Goal: Task Accomplishment & Management: Manage account settings

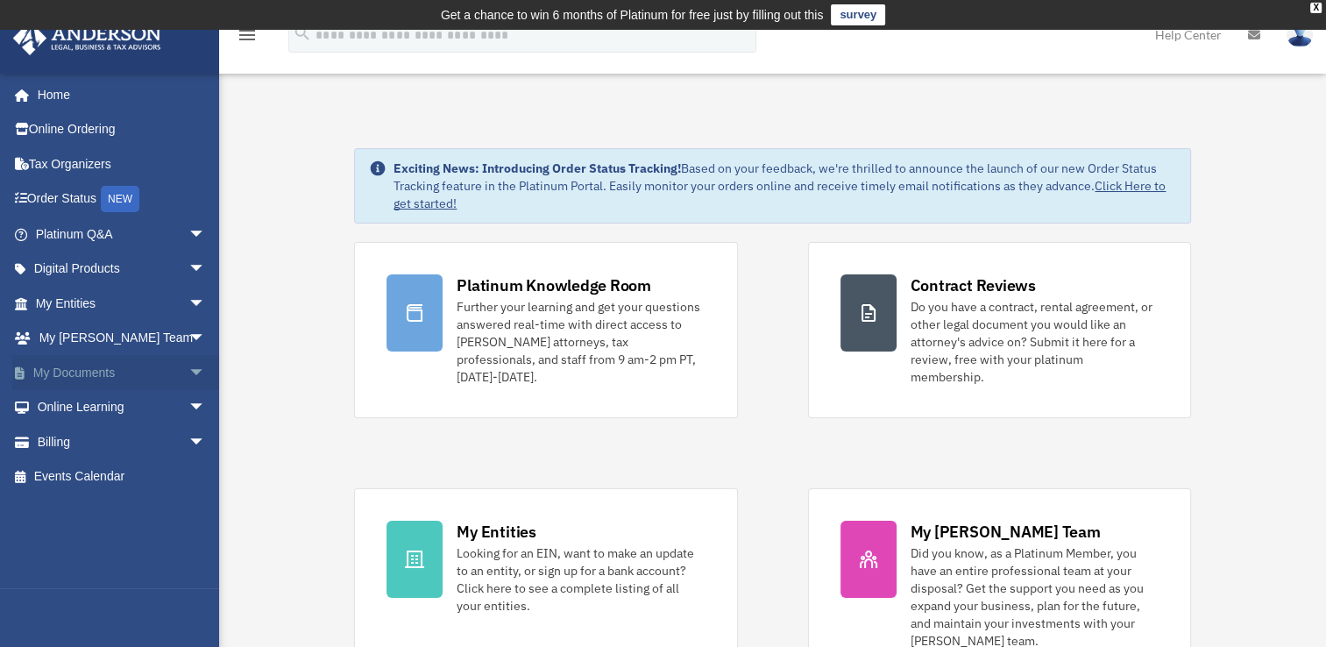
click at [98, 368] on link "My Documents arrow_drop_down" at bounding box center [122, 372] width 220 height 35
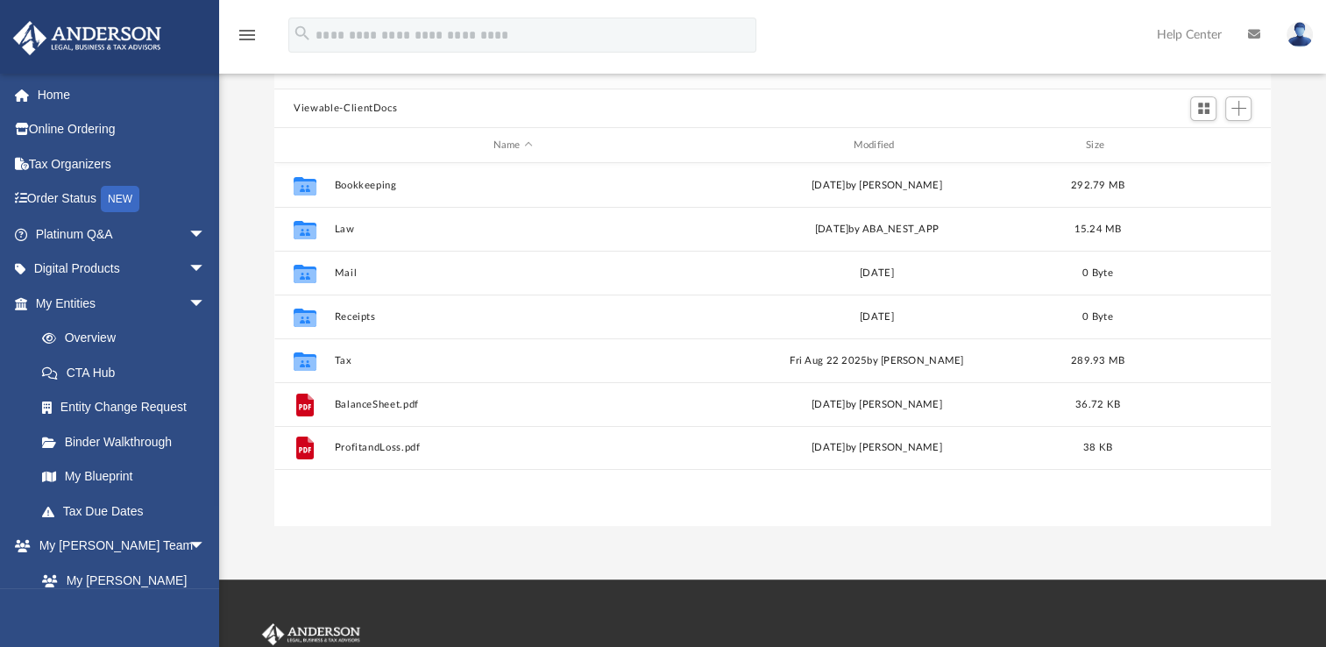
scroll to position [173, 0]
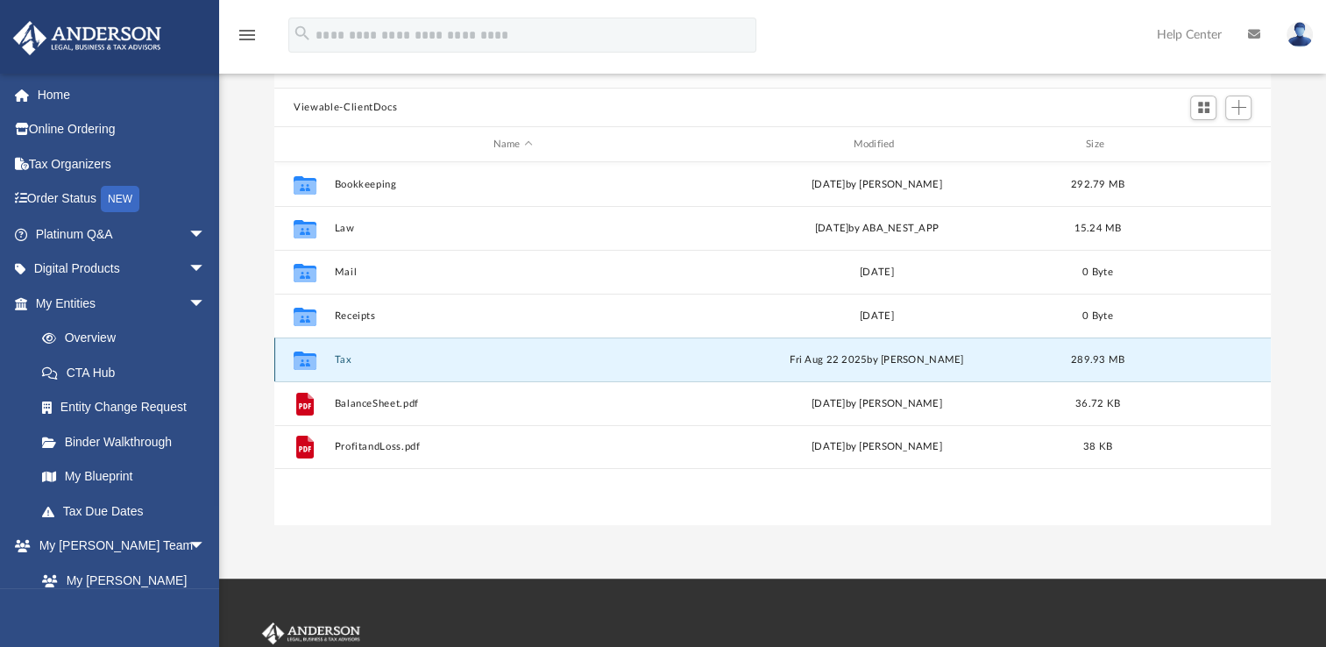
click at [337, 356] on button "Tax" at bounding box center [513, 359] width 357 height 11
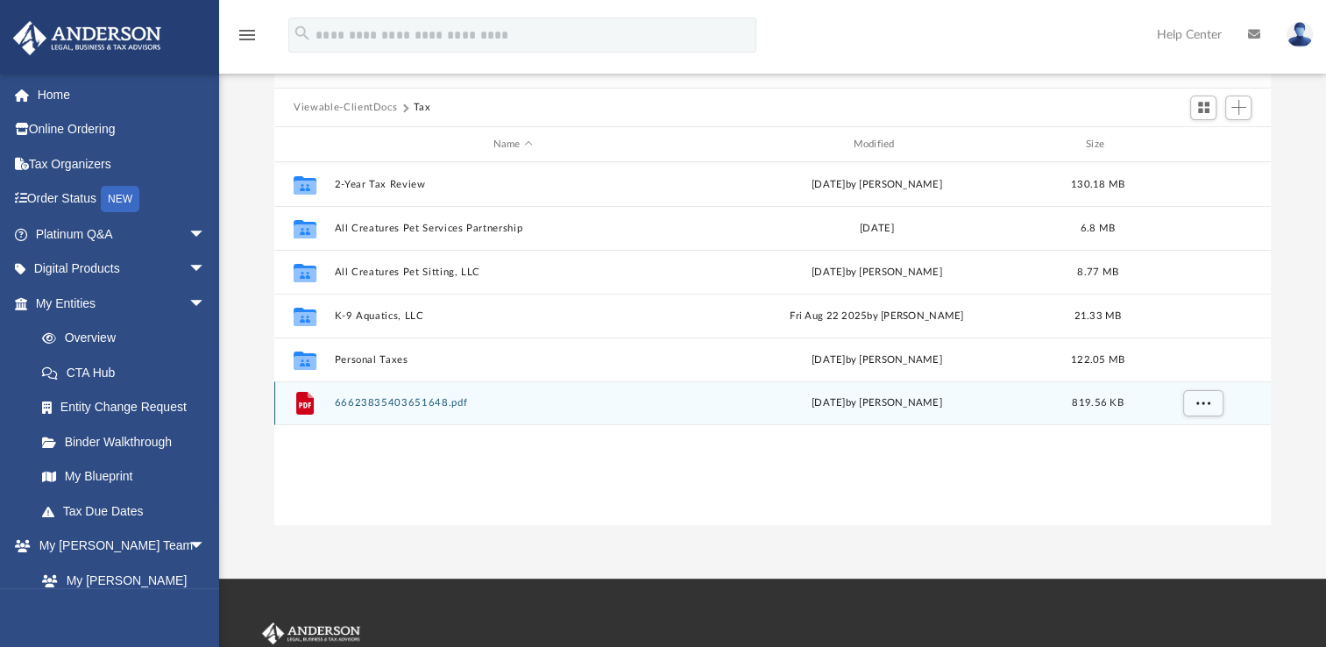
click at [456, 394] on div "File 66623835403651648.pdf [DATE] by [PERSON_NAME] 819.56 KB" at bounding box center [772, 403] width 997 height 44
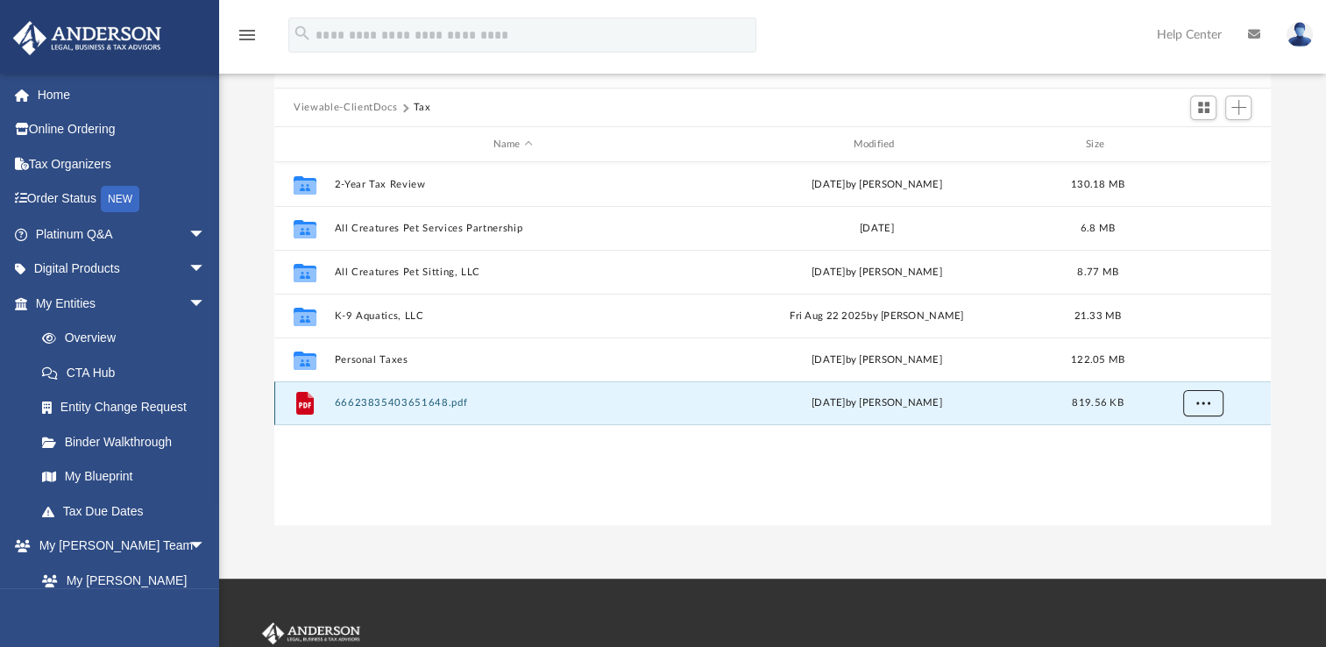
click at [1206, 401] on span "More options" at bounding box center [1204, 403] width 14 height 10
click at [1175, 444] on li "Preview" at bounding box center [1187, 439] width 51 height 18
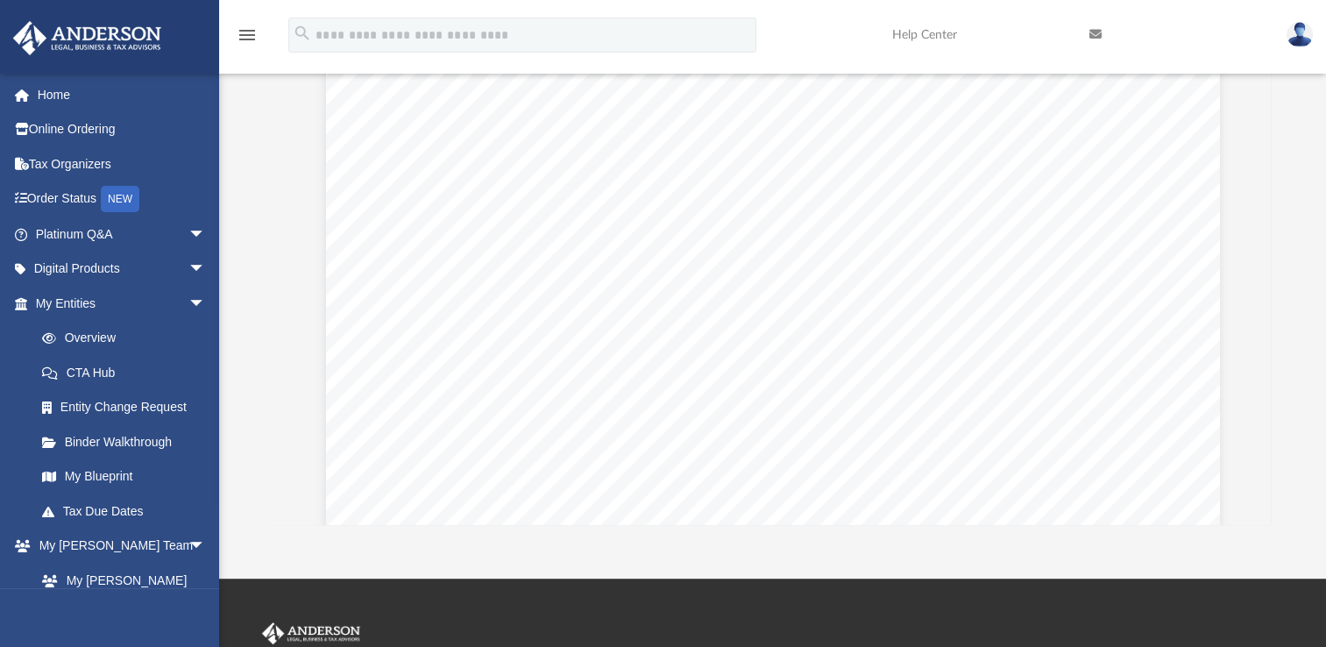
scroll to position [614, 0]
drag, startPoint x: 1325, startPoint y: 147, endPoint x: 1342, endPoint y: 67, distance: 81.7
click at [1326, 67] on html "X Get a chance to win 6 months of Platinum for free just by filling out this su…" at bounding box center [663, 359] width 1326 height 1064
click at [1325, 212] on div "Difficulty viewing your box folder? You can also access your account directly o…" at bounding box center [772, 246] width 1107 height 560
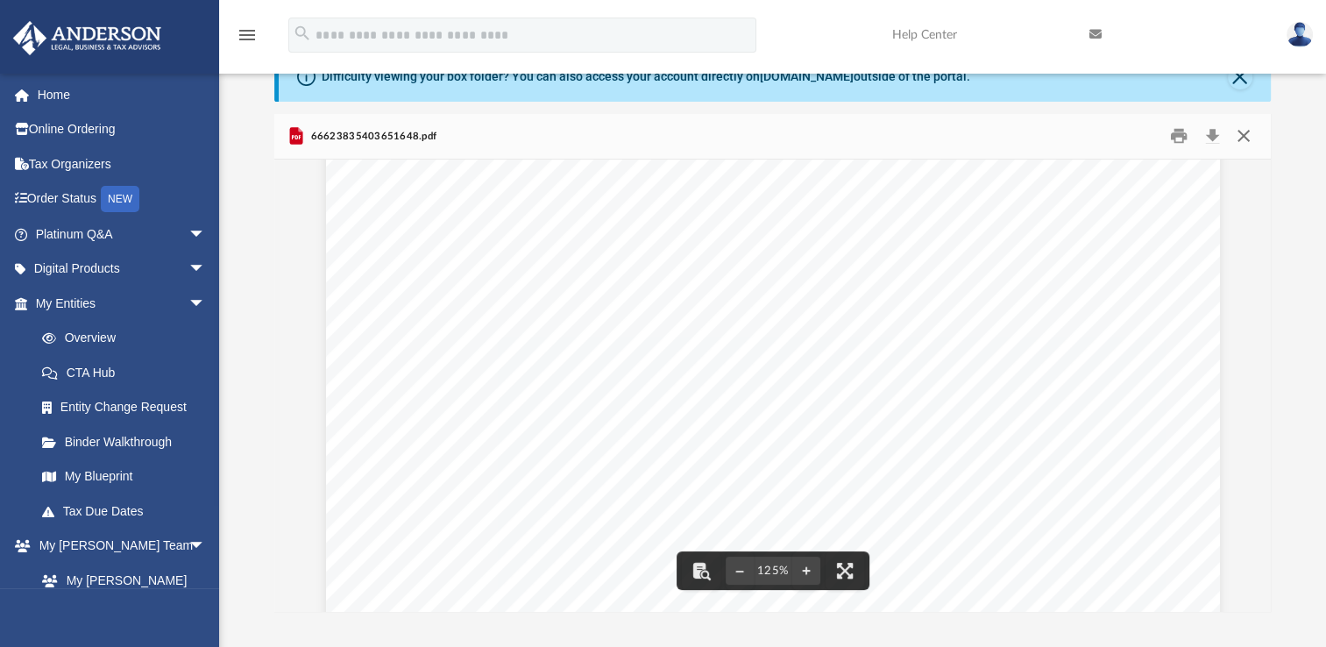
click at [1245, 128] on button "Close" at bounding box center [1243, 136] width 32 height 27
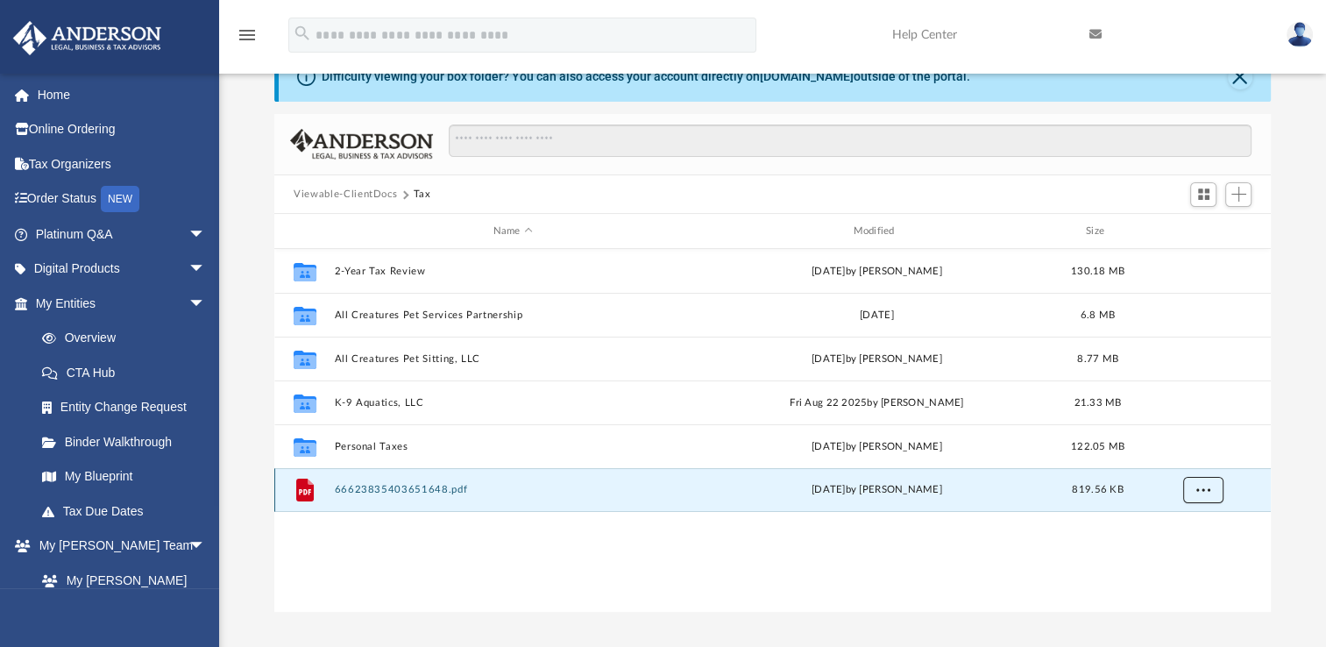
click at [1189, 489] on button "More options" at bounding box center [1203, 490] width 40 height 26
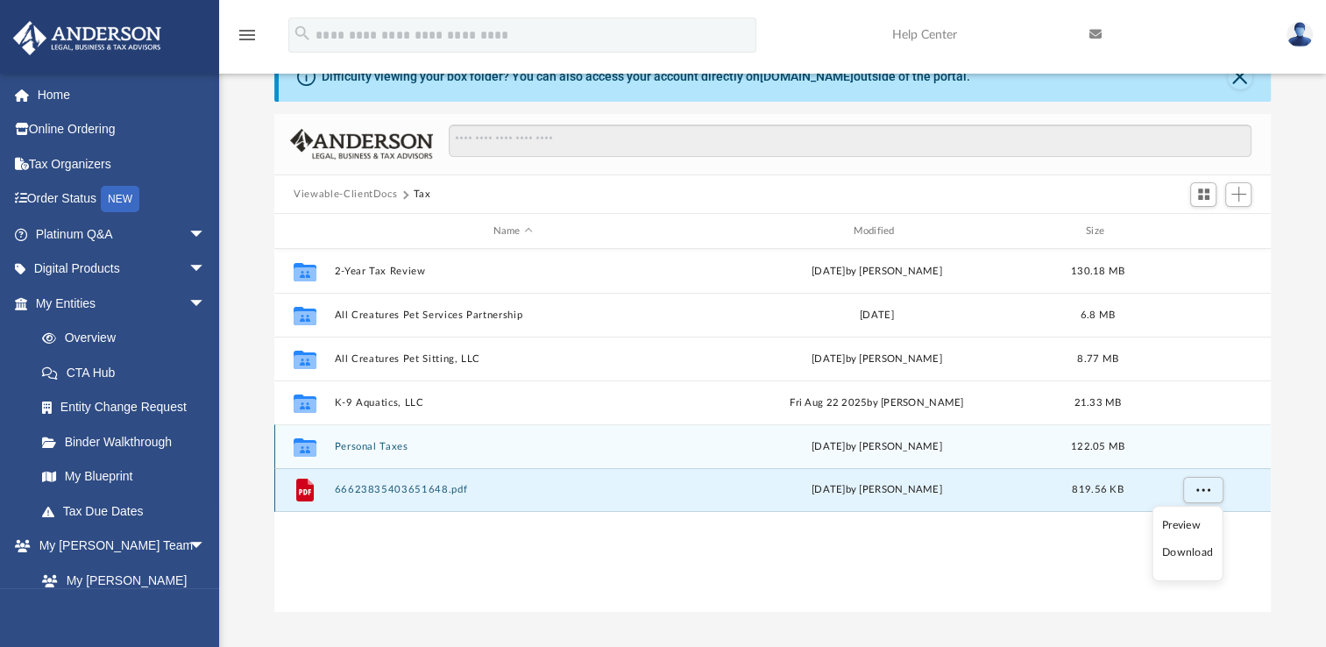
drag, startPoint x: 509, startPoint y: 463, endPoint x: 502, endPoint y: 470, distance: 9.9
click at [502, 470] on div "Collaborated Folder 2-Year Tax Review [DATE] by Barley Bowler 130.18 MB Collabo…" at bounding box center [772, 380] width 997 height 263
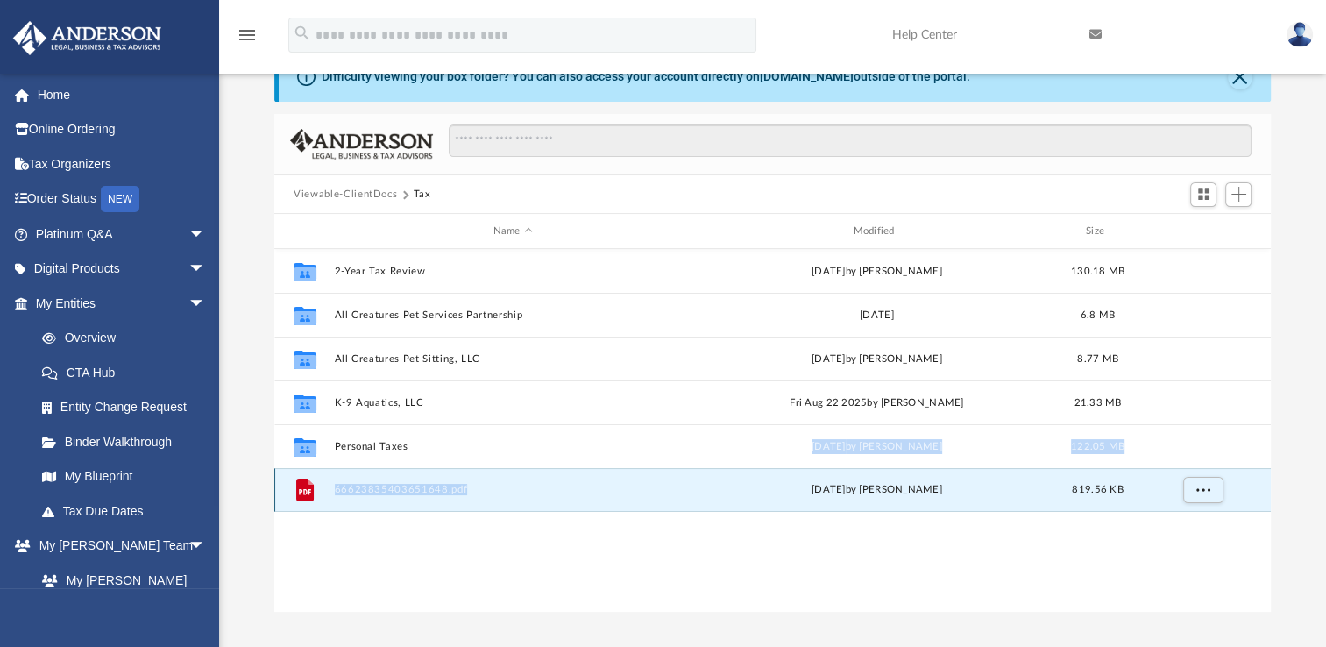
drag, startPoint x: 502, startPoint y: 470, endPoint x: 405, endPoint y: 492, distance: 99.7
click at [405, 492] on button "66623835403651648.pdf" at bounding box center [513, 489] width 357 height 11
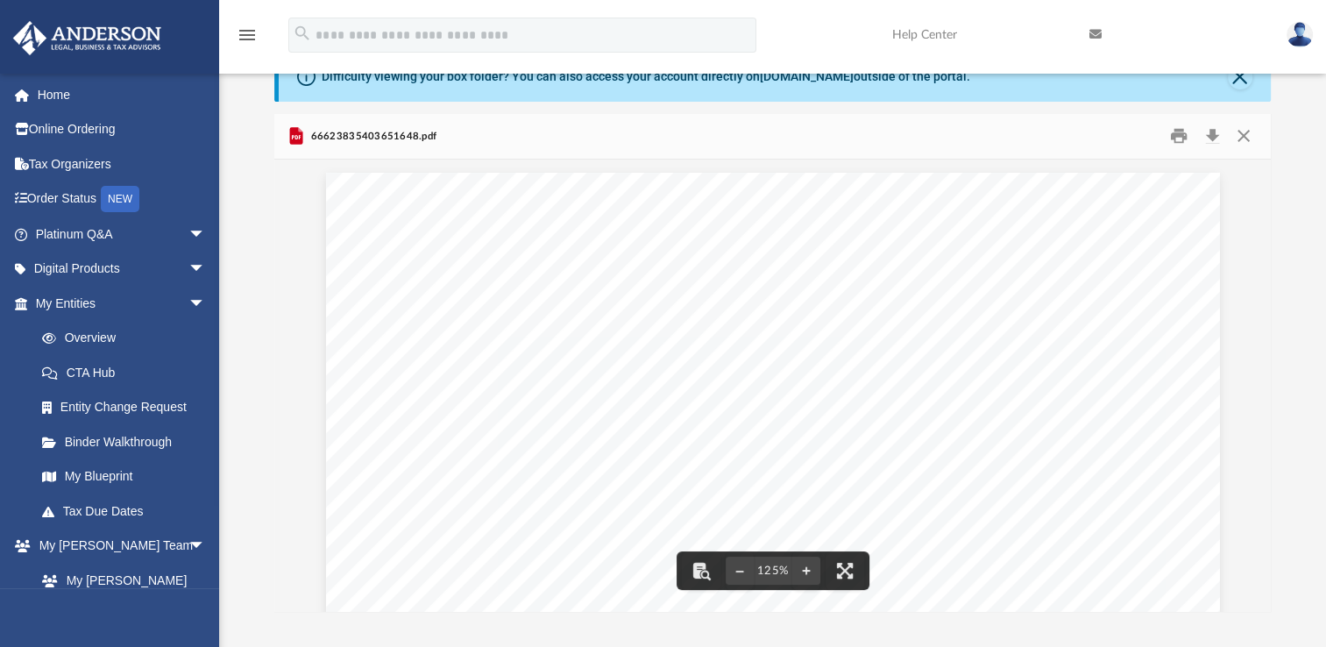
click at [925, 134] on div "66623835403651648.pdf" at bounding box center [772, 137] width 997 height 46
click at [1245, 139] on button "Close" at bounding box center [1243, 136] width 32 height 27
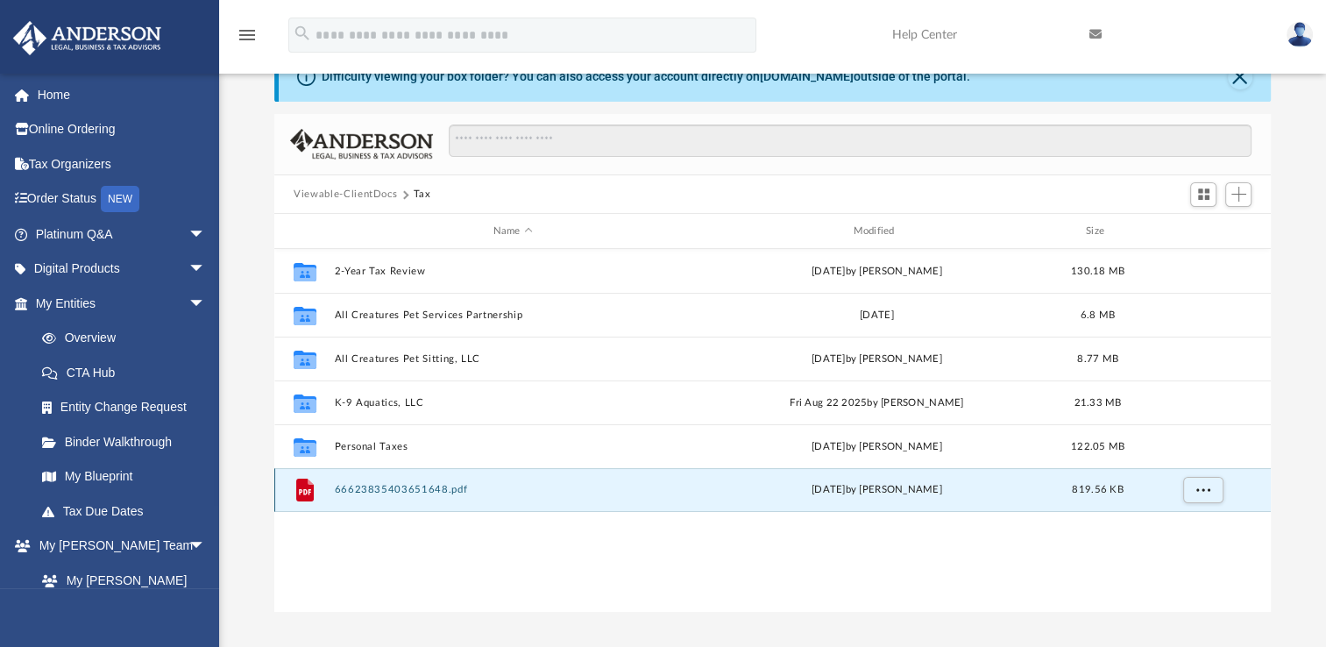
drag, startPoint x: 500, startPoint y: 496, endPoint x: 428, endPoint y: 489, distance: 72.2
click at [428, 489] on button "66623835403651648.pdf" at bounding box center [513, 489] width 357 height 11
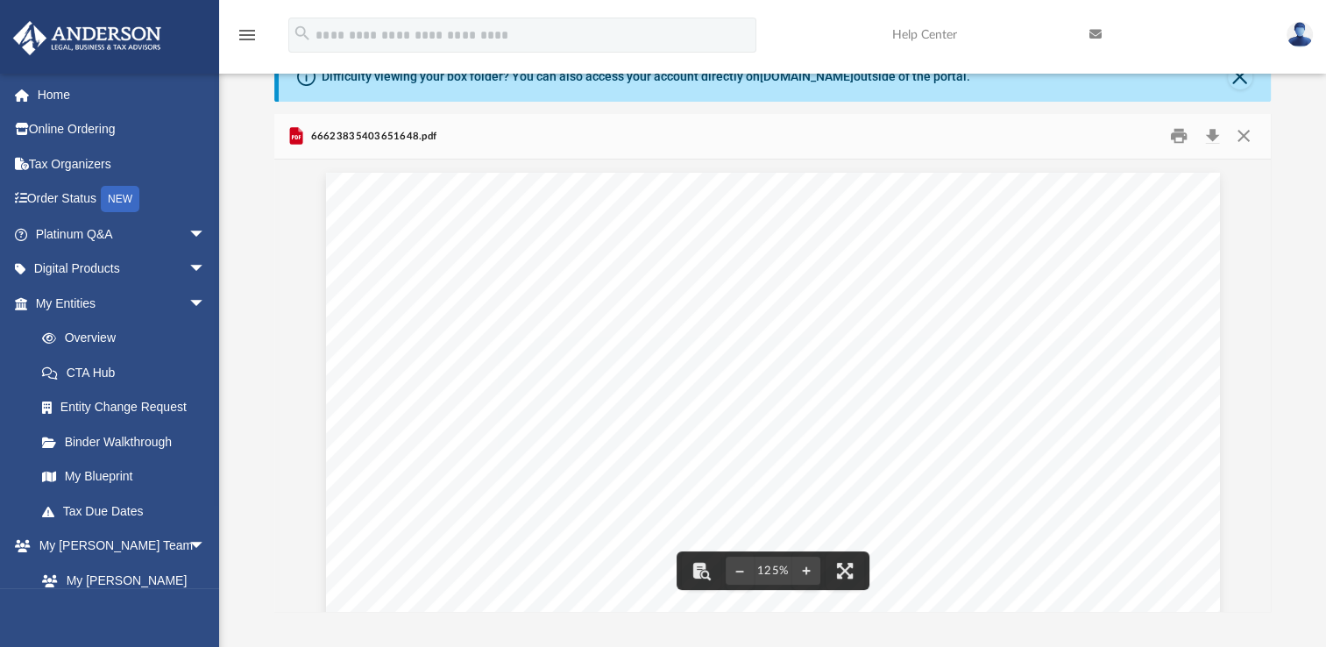
click at [382, 125] on div "66623835403651648.pdf" at bounding box center [361, 135] width 151 height 21
click at [1244, 136] on button "Close" at bounding box center [1243, 136] width 32 height 27
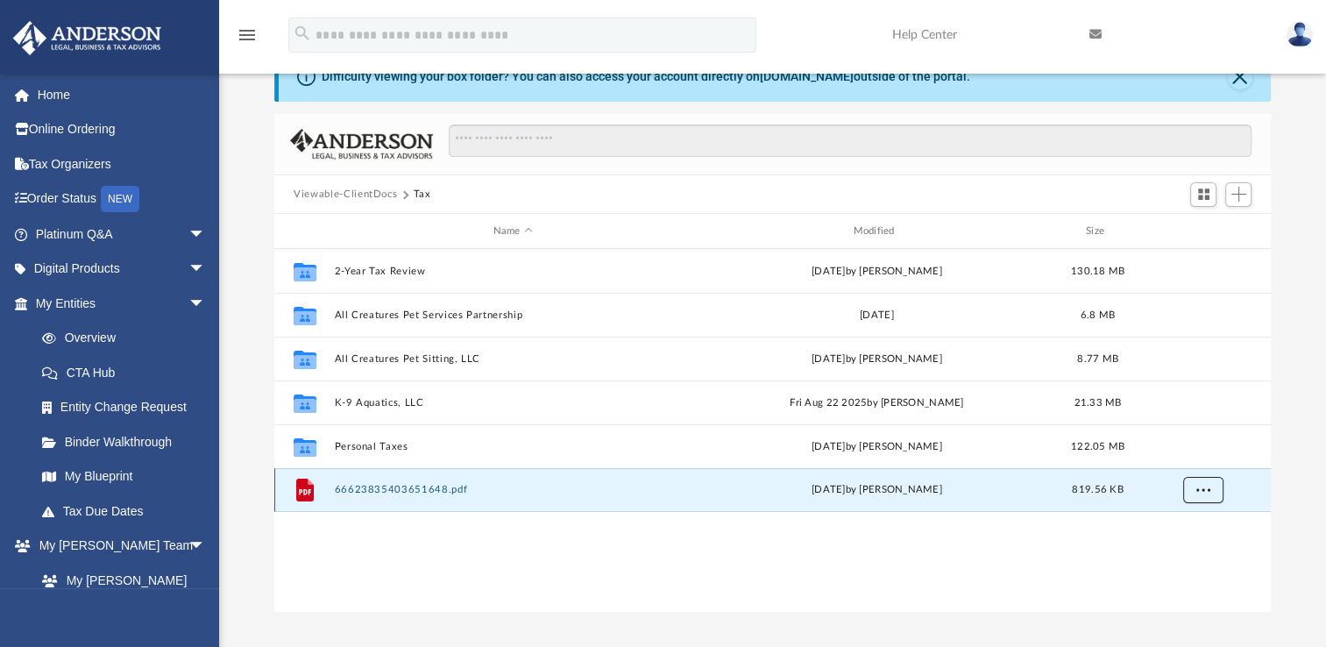
click at [1208, 491] on span "More options" at bounding box center [1204, 490] width 14 height 10
click at [931, 487] on div "[DATE] by [PERSON_NAME]" at bounding box center [877, 490] width 357 height 16
click at [345, 494] on button "66623835403651648.pdf" at bounding box center [513, 489] width 357 height 11
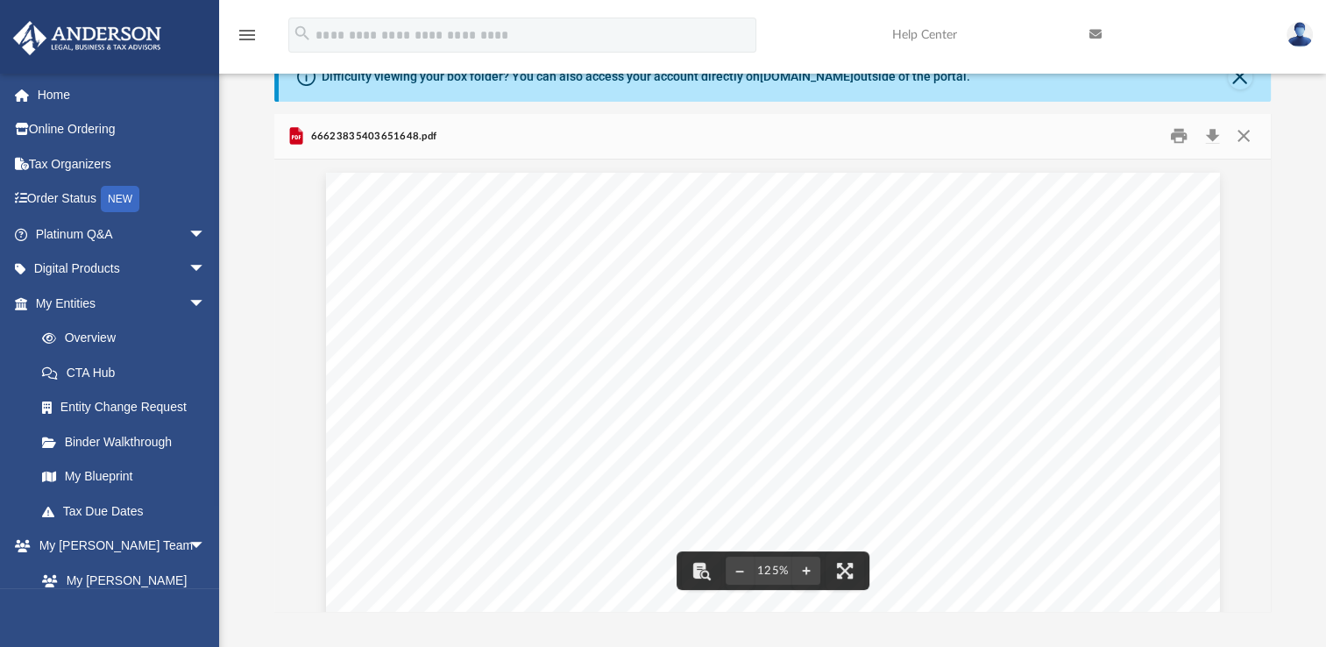
click at [395, 141] on span "66623835403651648.pdf" at bounding box center [372, 137] width 130 height 16
click at [1237, 86] on button "Close" at bounding box center [1240, 77] width 25 height 25
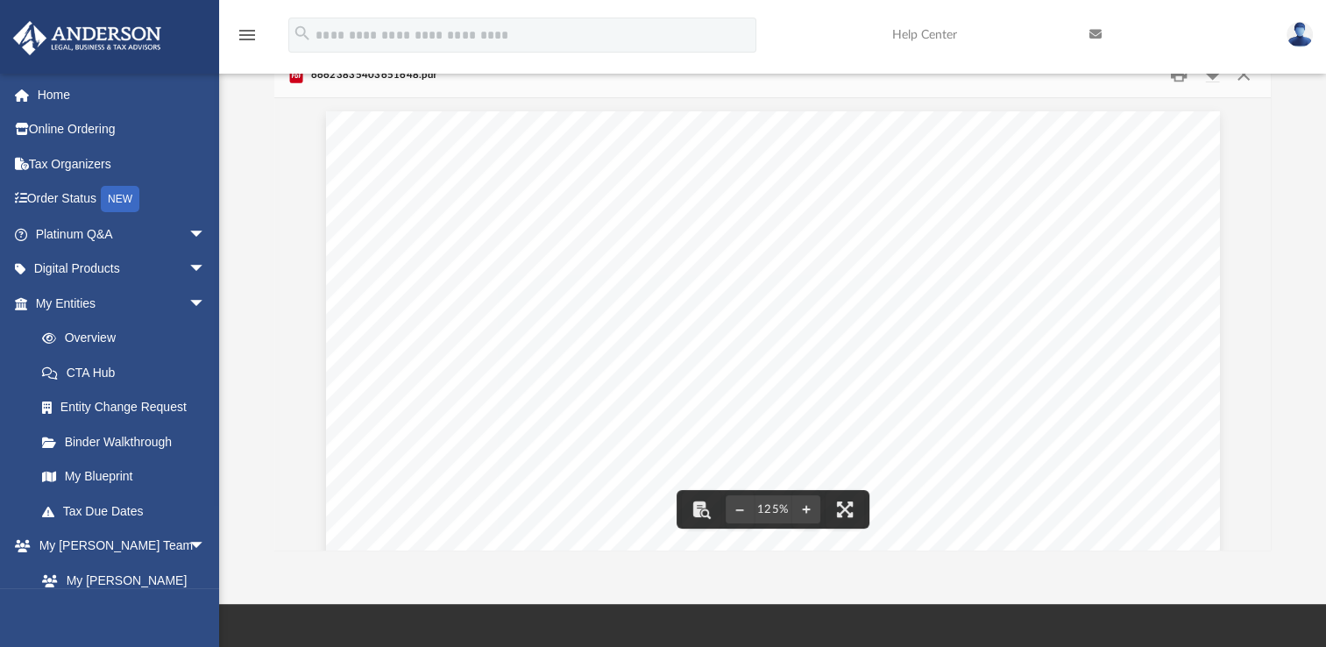
scroll to position [0, 0]
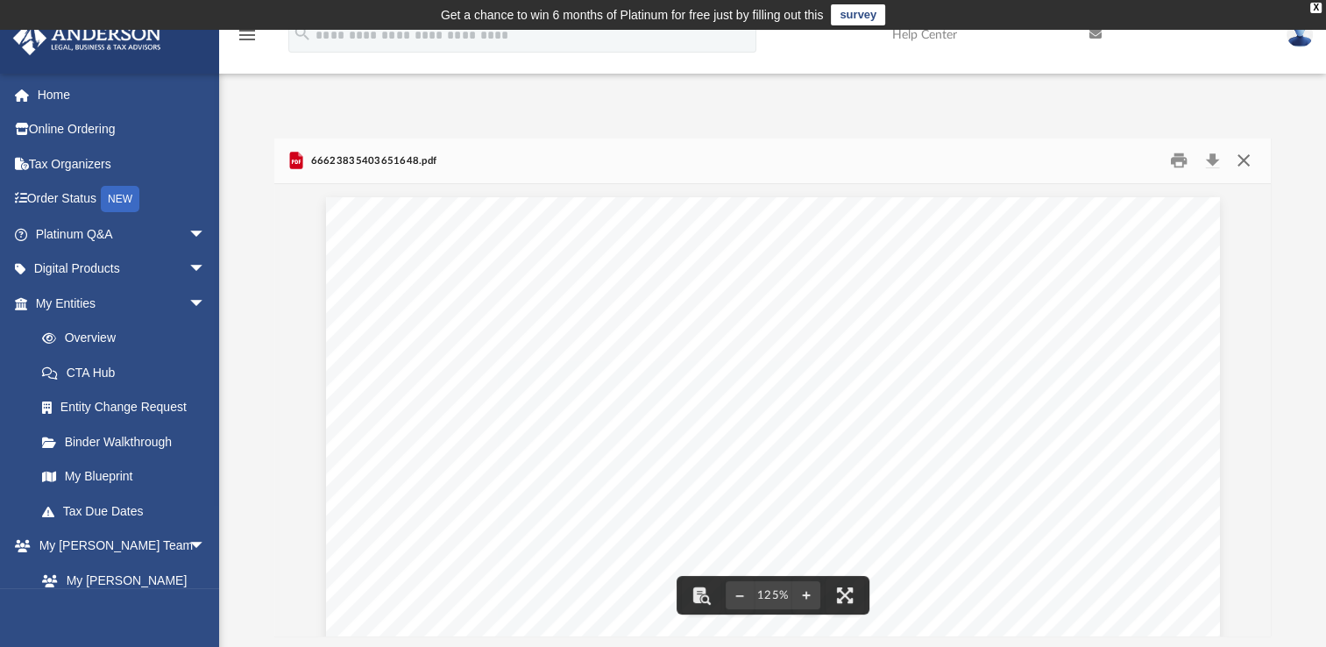
click at [1238, 155] on button "Close" at bounding box center [1243, 160] width 32 height 27
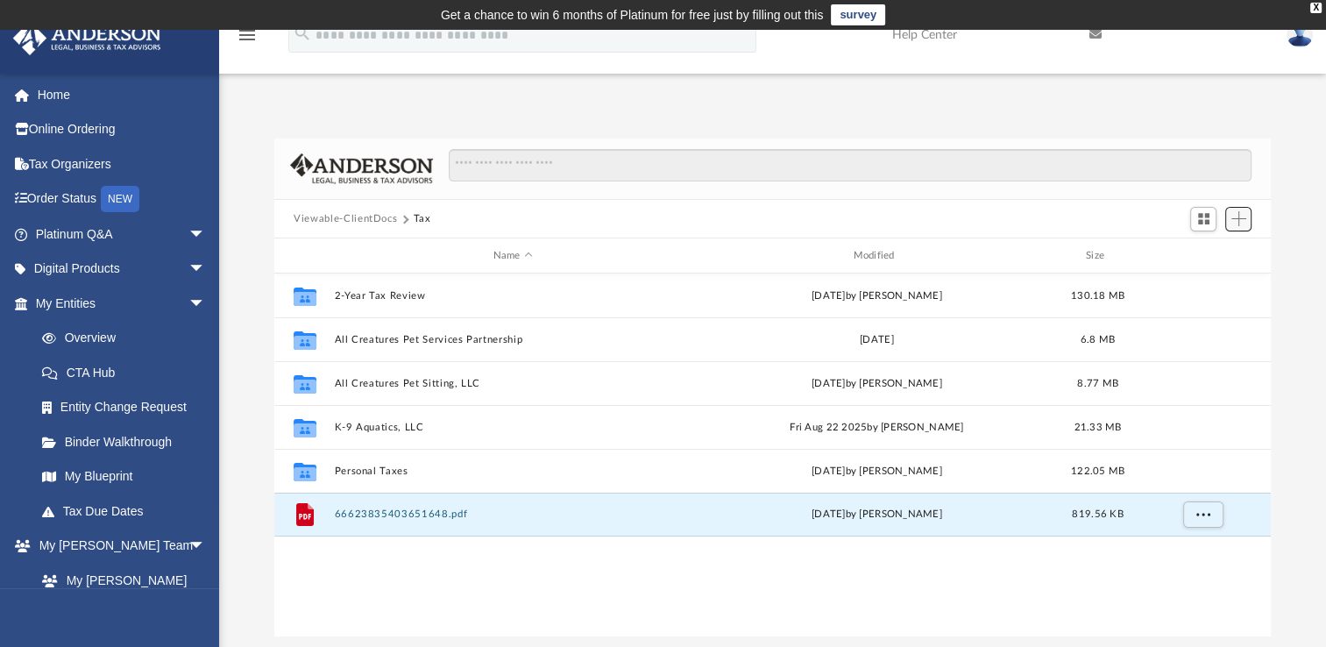
click at [1246, 217] on span "Add" at bounding box center [1239, 218] width 15 height 15
click at [1196, 249] on li "Upload" at bounding box center [1214, 254] width 56 height 18
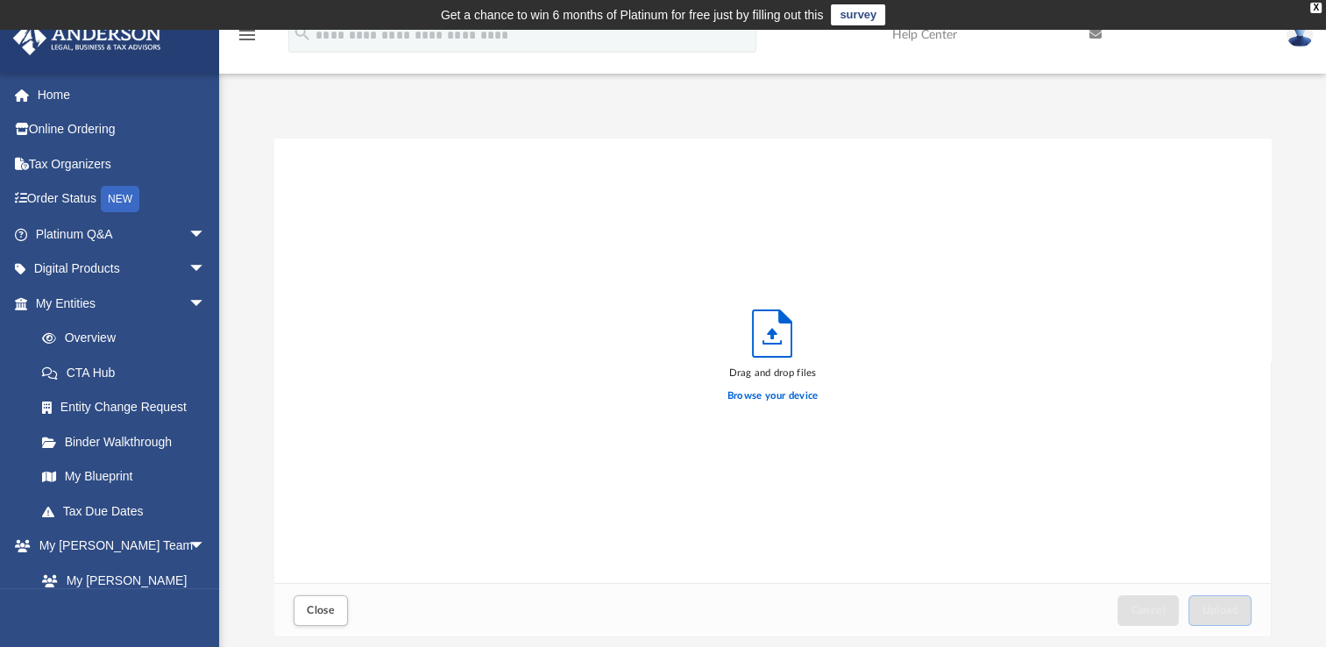
scroll to position [431, 982]
click at [809, 395] on label "Browse your device" at bounding box center [773, 396] width 91 height 16
click at [0, 0] on input "Browse your device" at bounding box center [0, 0] width 0 height 0
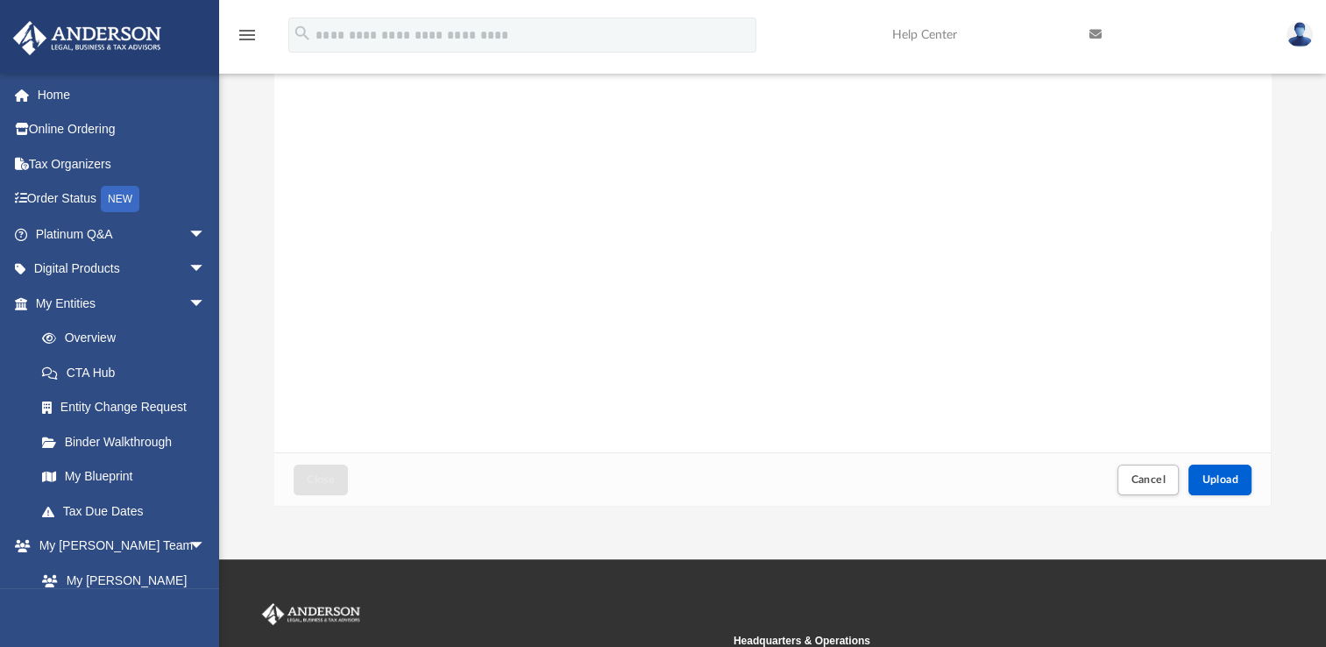
scroll to position [108, 0]
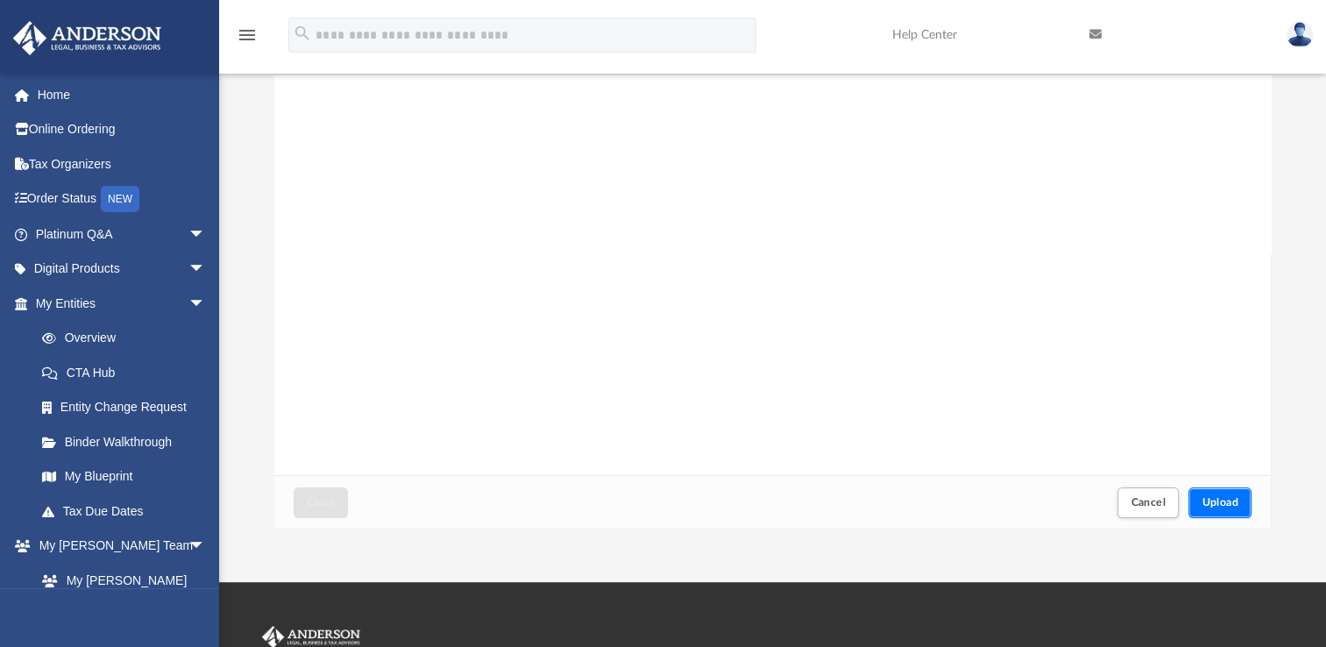
click at [1231, 493] on button "Upload" at bounding box center [1220, 502] width 63 height 31
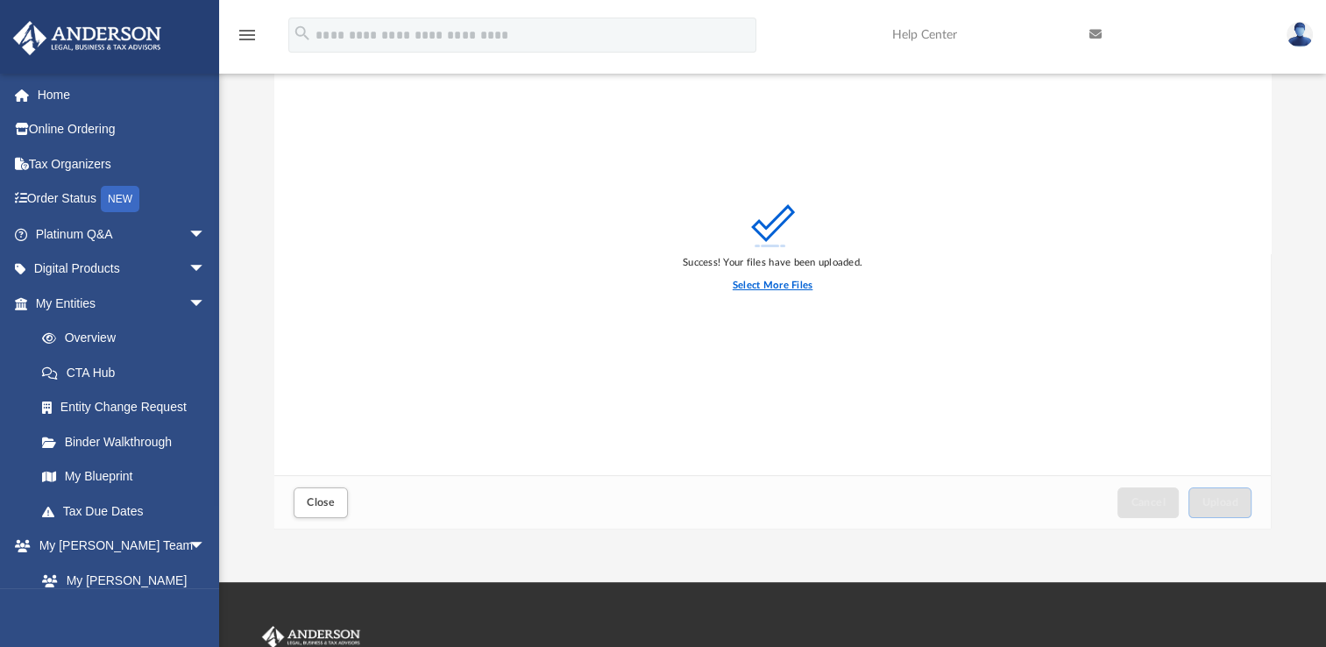
click at [772, 281] on label "Select More Files" at bounding box center [773, 286] width 80 height 16
click at [0, 0] on input "Select More Files" at bounding box center [0, 0] width 0 height 0
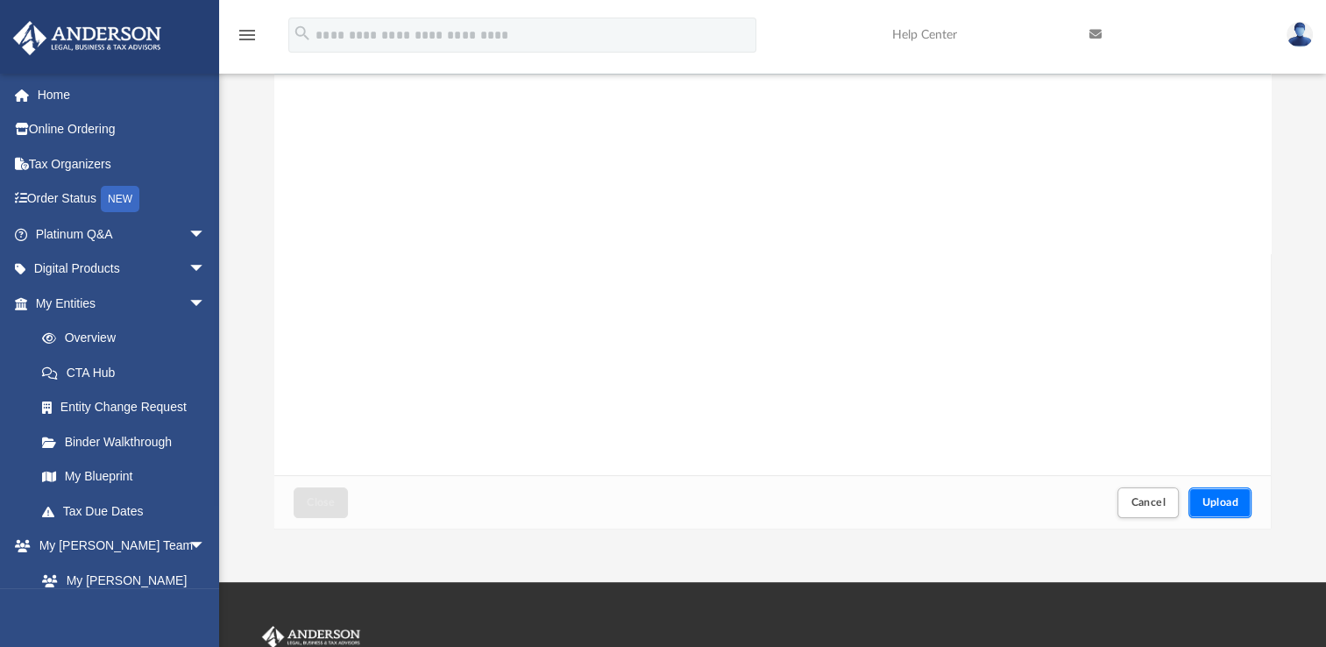
click at [1211, 512] on button "Upload" at bounding box center [1220, 502] width 63 height 31
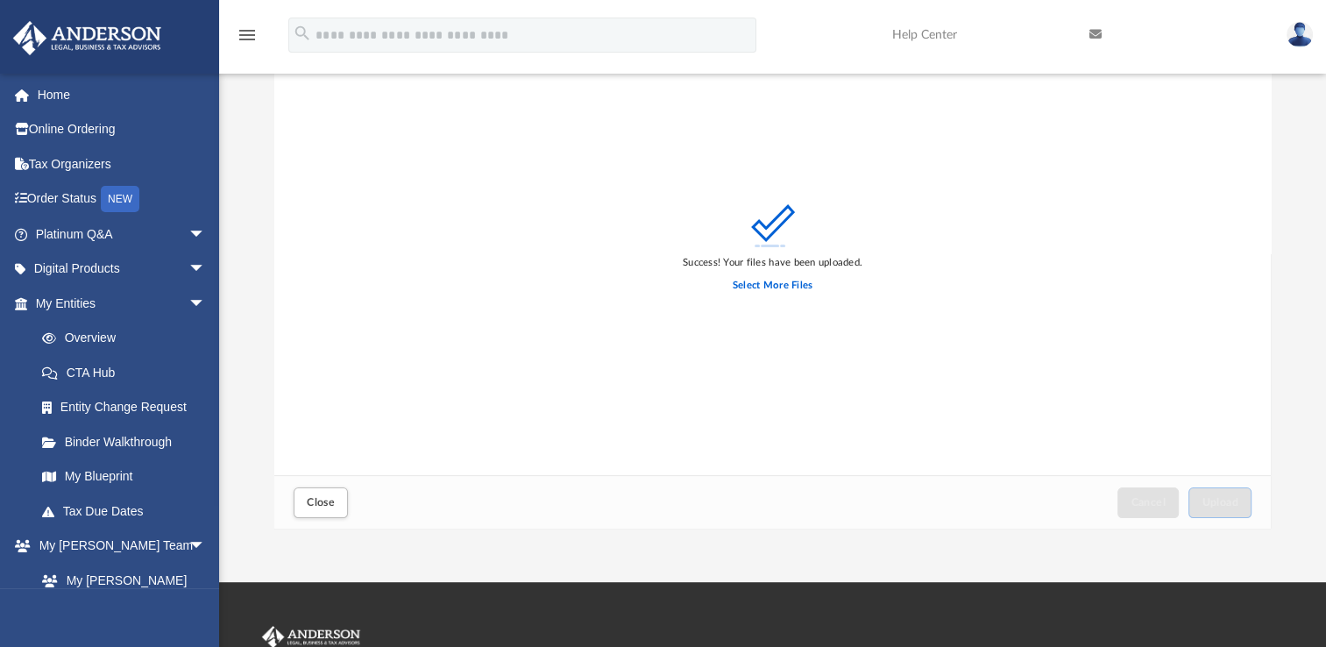
scroll to position [0, 0]
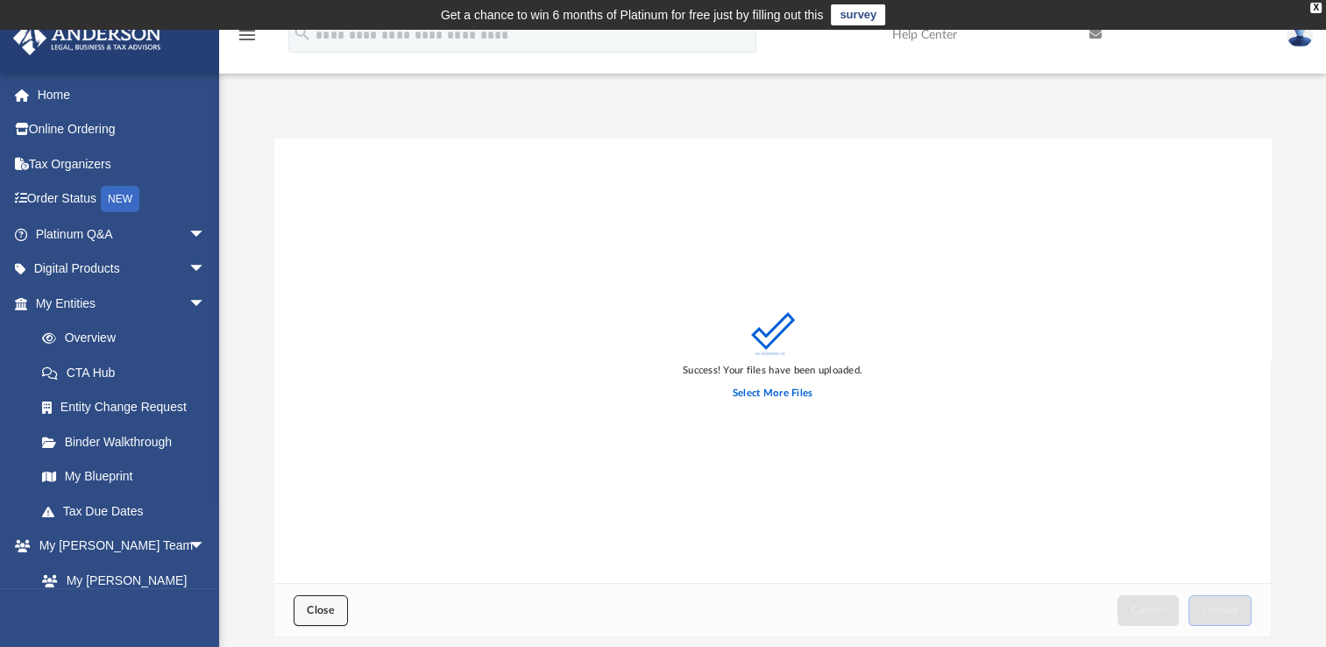
click at [326, 612] on span "Close" at bounding box center [321, 610] width 28 height 11
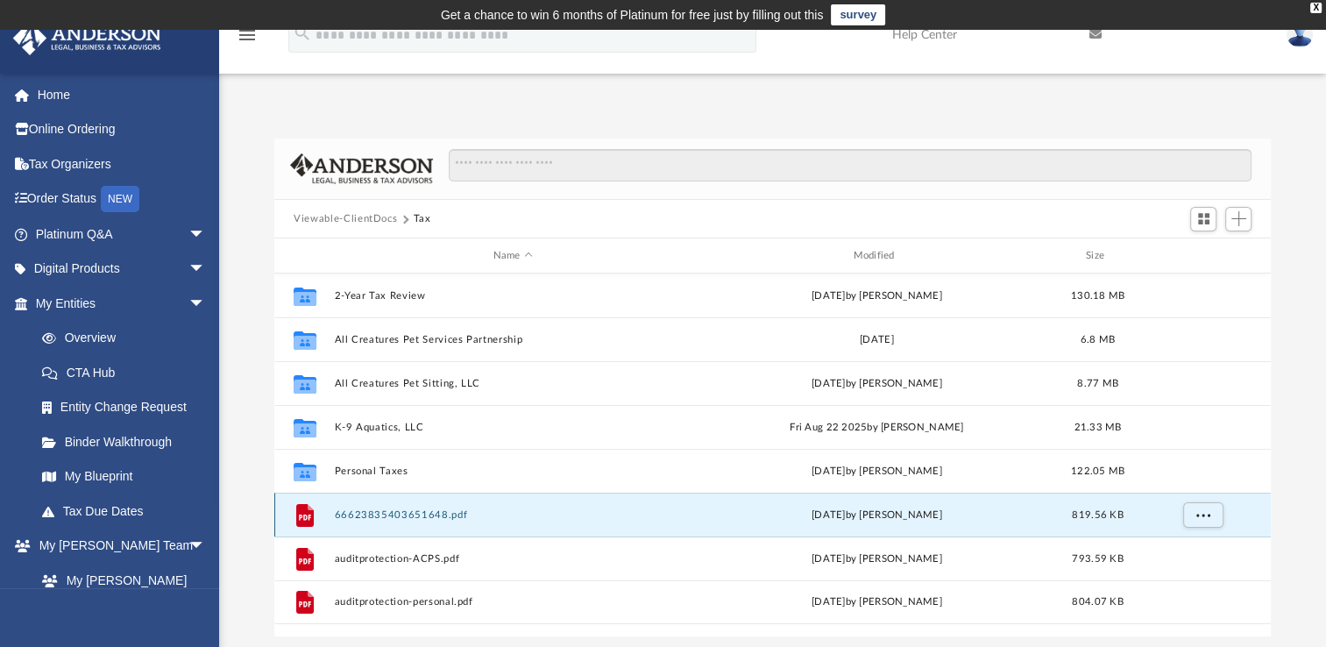
click at [431, 518] on button "66623835403651648.pdf" at bounding box center [513, 514] width 357 height 11
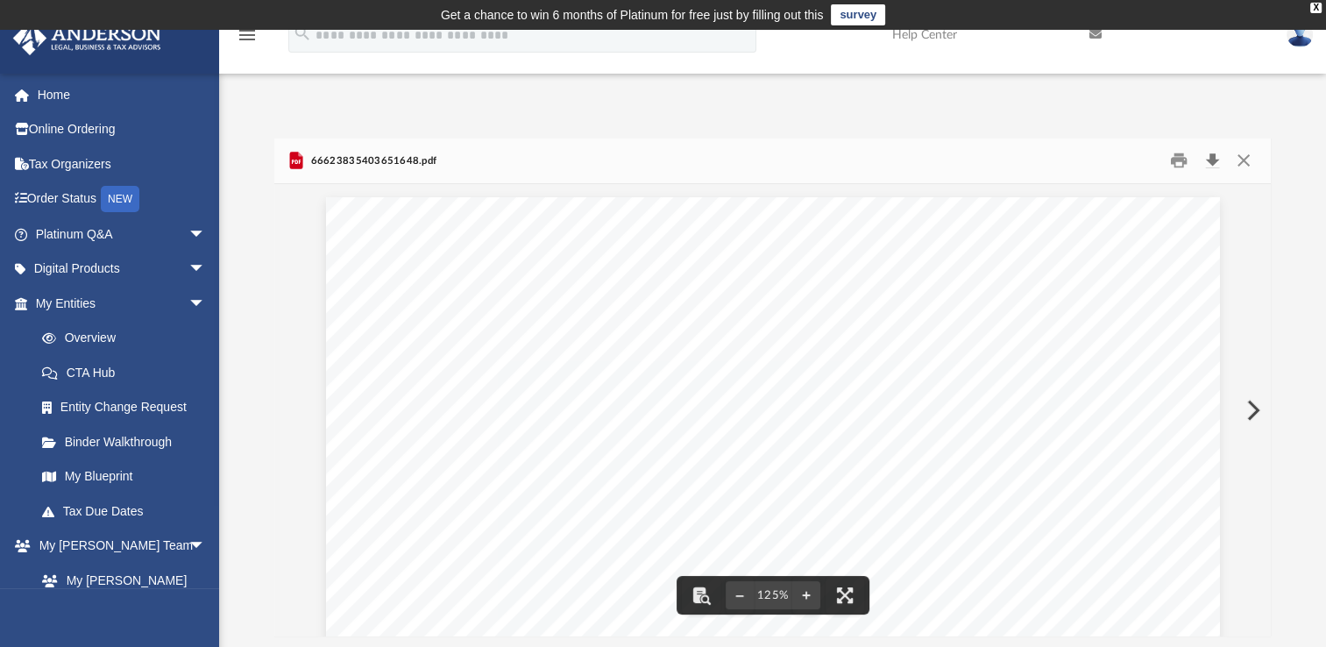
click at [1208, 159] on button "Download" at bounding box center [1213, 160] width 32 height 27
click at [1254, 160] on button "Close" at bounding box center [1243, 160] width 32 height 27
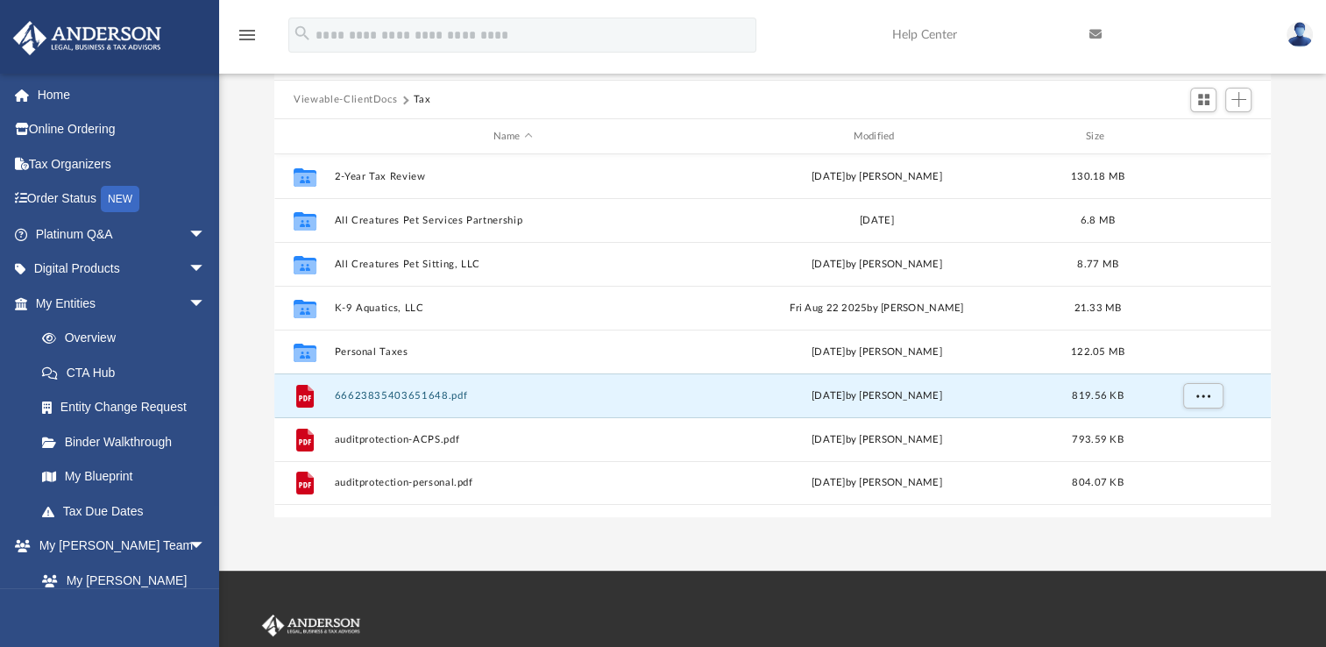
scroll to position [96, 0]
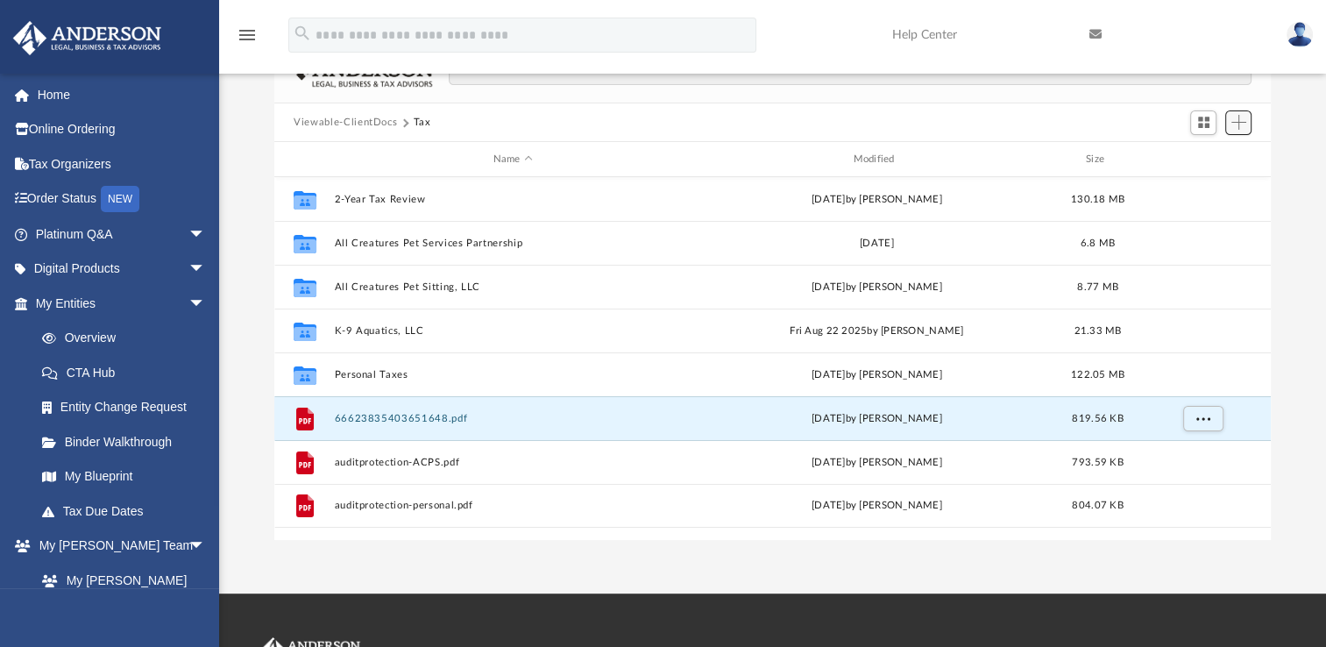
click at [1238, 117] on span "Add" at bounding box center [1239, 122] width 15 height 15
click at [1189, 157] on li "Upload" at bounding box center [1214, 157] width 56 height 18
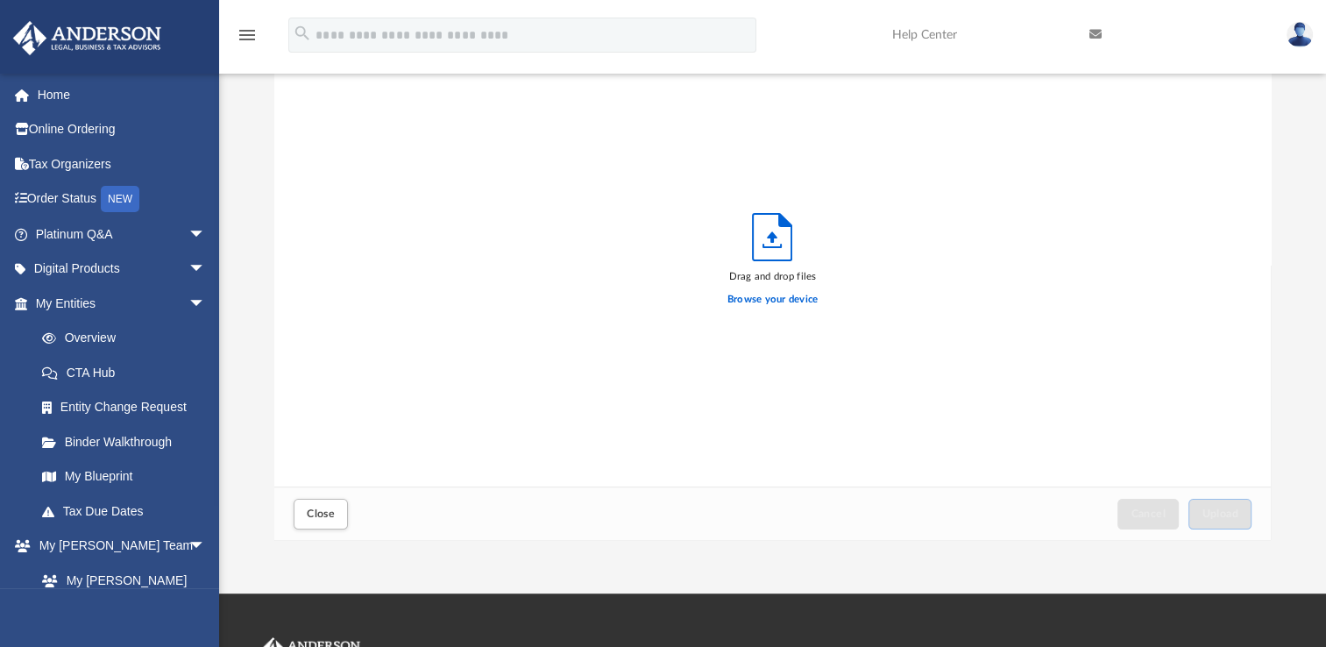
scroll to position [431, 982]
click at [785, 295] on label "Browse your device" at bounding box center [773, 300] width 91 height 16
click at [0, 0] on input "Browse your device" at bounding box center [0, 0] width 0 height 0
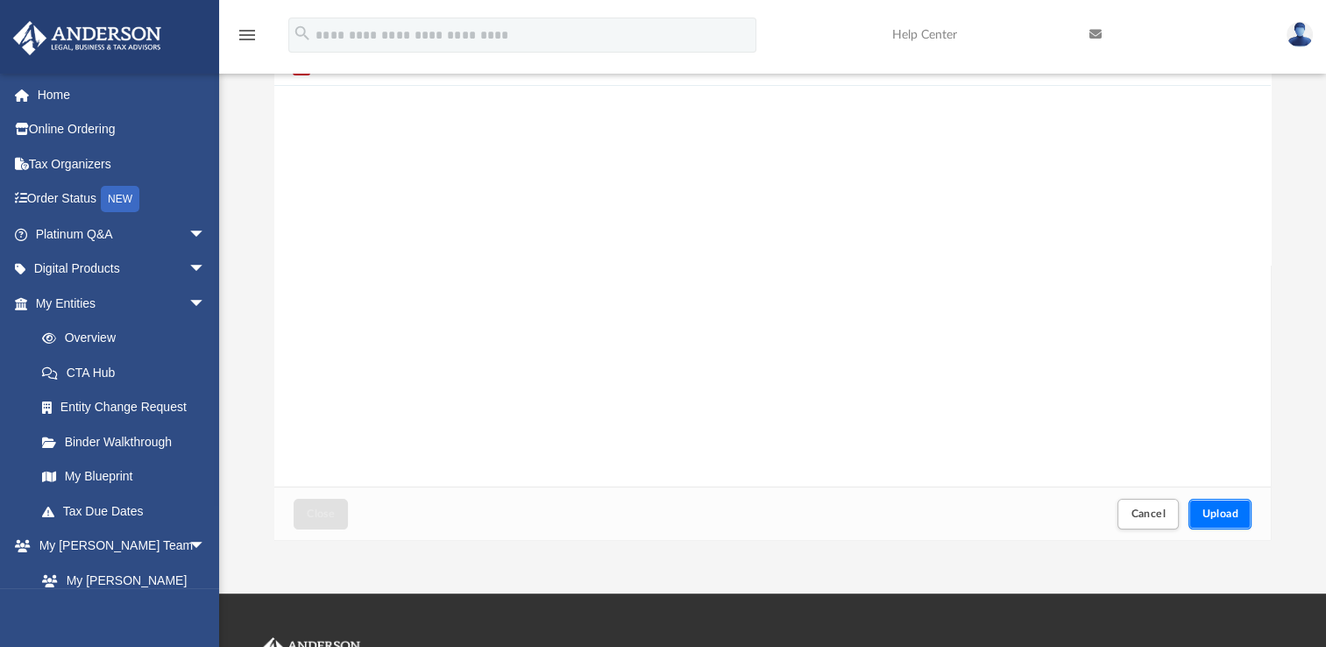
click at [1218, 521] on button "Upload" at bounding box center [1220, 514] width 63 height 31
